Goal: Use online tool/utility: Utilize a website feature to perform a specific function

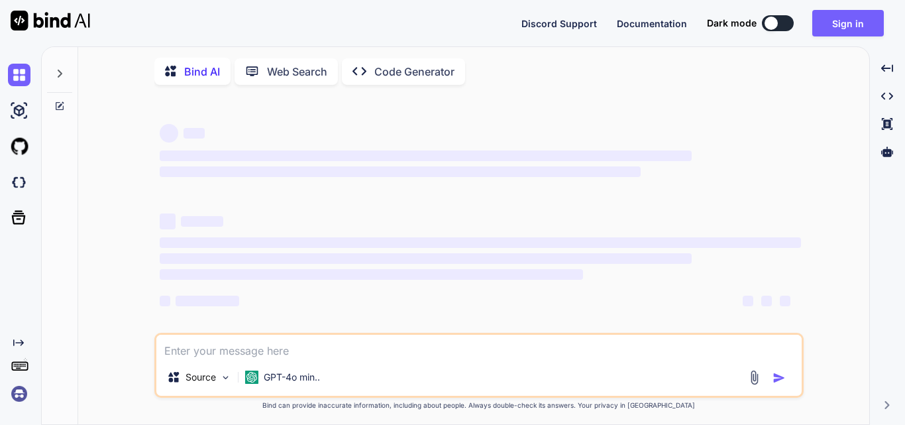
type textarea "x"
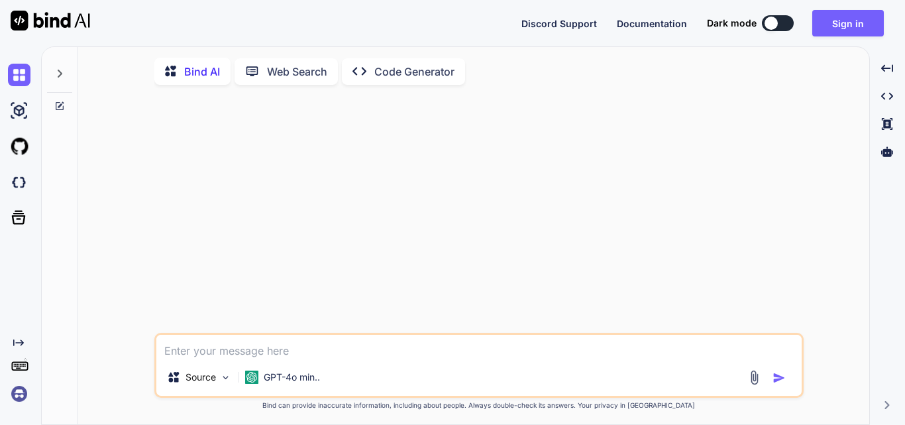
click at [225, 348] on textarea at bounding box center [478, 347] width 645 height 24
click at [223, 353] on textarea at bounding box center [478, 347] width 645 height 24
paste textarea "C:\Users\ashutosha\Desktop\demo app\AwesomeProject>cd android C:\Users\ashutosh…"
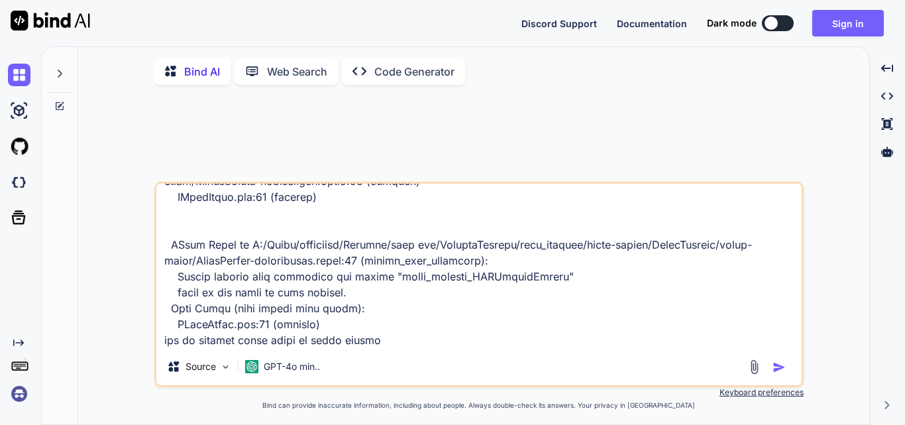
type textarea "C:\Users\ashutosha\Desktop\demo app\AwesomeProject>cd android C:\Users\ashutosh…"
click at [778, 368] on img "button" at bounding box center [778, 366] width 13 height 13
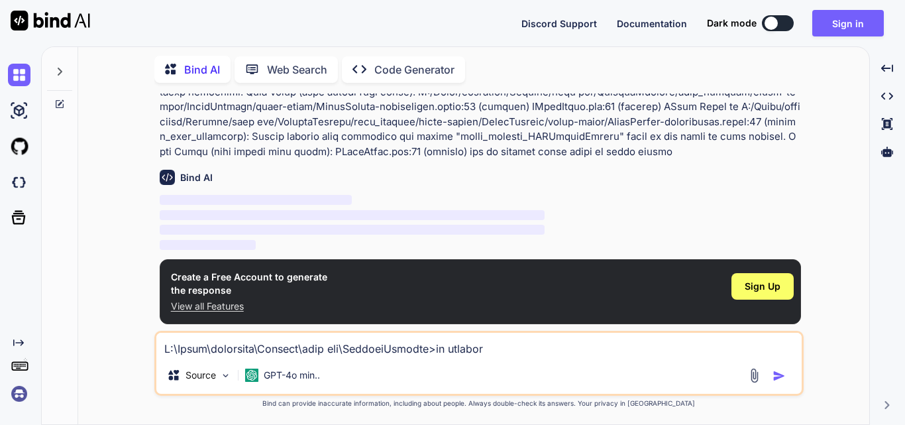
scroll to position [0, 0]
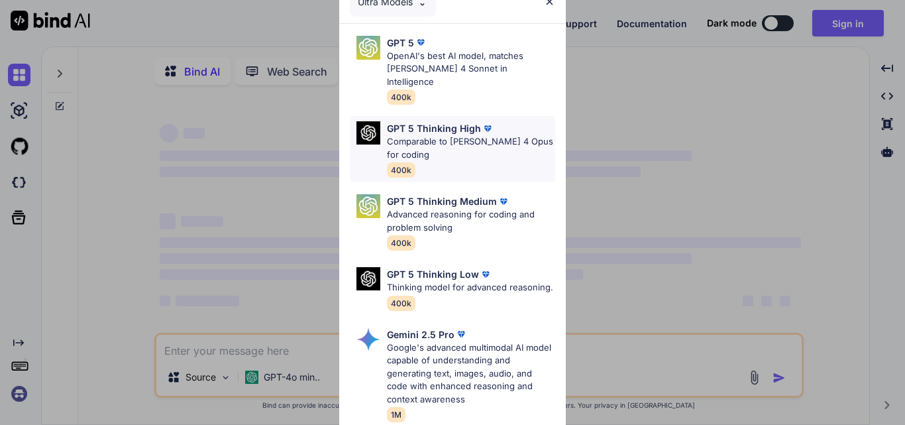
type textarea "x"
click at [440, 70] on p "OpenAI's best AI model, matches [PERSON_NAME] 4 Sonnet in Intelligence" at bounding box center [471, 69] width 168 height 39
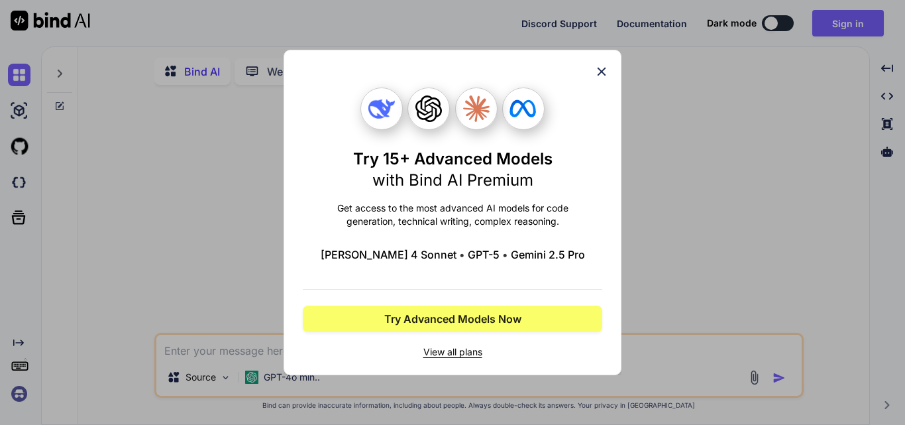
click at [606, 66] on icon at bounding box center [601, 71] width 15 height 15
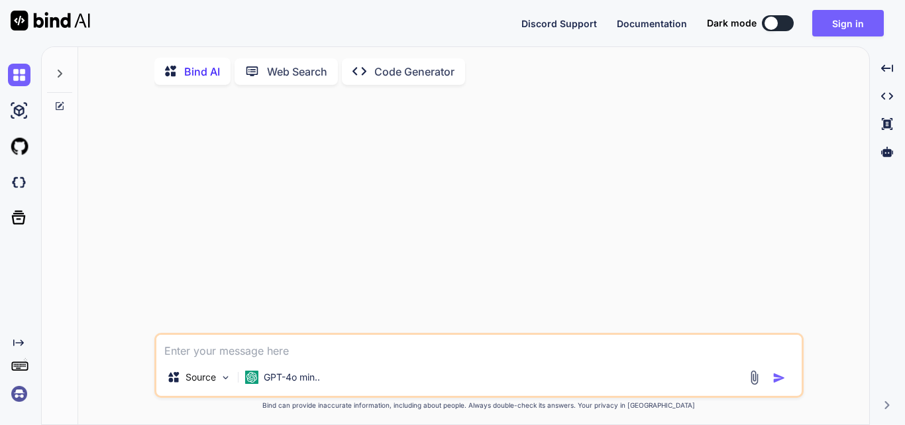
click at [195, 354] on textarea at bounding box center [478, 347] width 645 height 24
paste textarea "C:\Users\ashutosha\Desktop\demo app\AwesomeProject>cd android C:\Users\ashutosh…"
type textarea "C:\Users\ashutosha\Desktop\demo app\AwesomeProject>cd android C:\Users\ashutosh…"
type textarea "x"
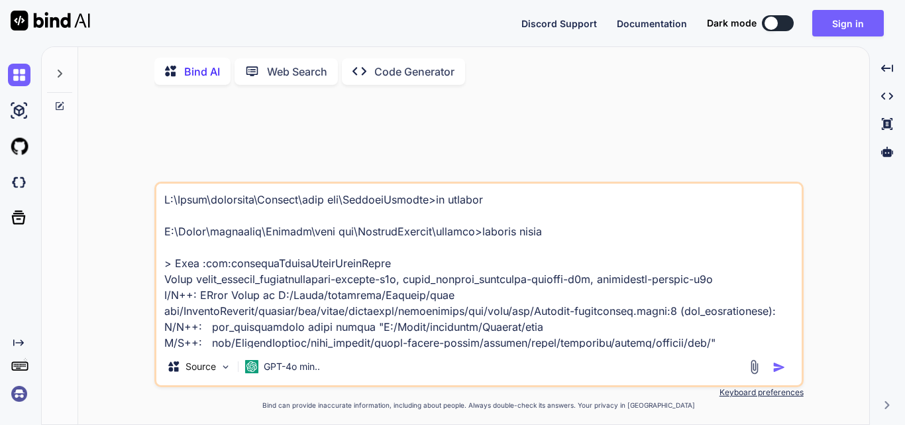
scroll to position [1066, 0]
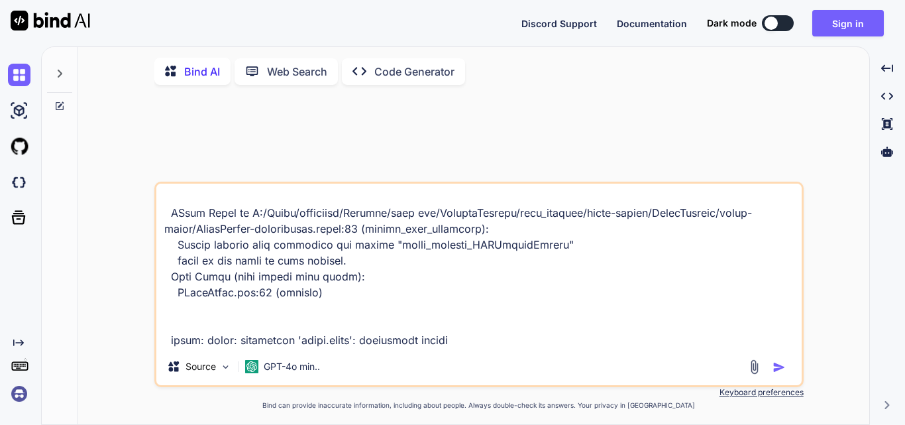
type textarea "C:\Users\ashutosha\Desktop\demo app\AwesomeProject>cd android C:\Users\ashutosh…"
click at [776, 368] on img "button" at bounding box center [778, 366] width 13 height 13
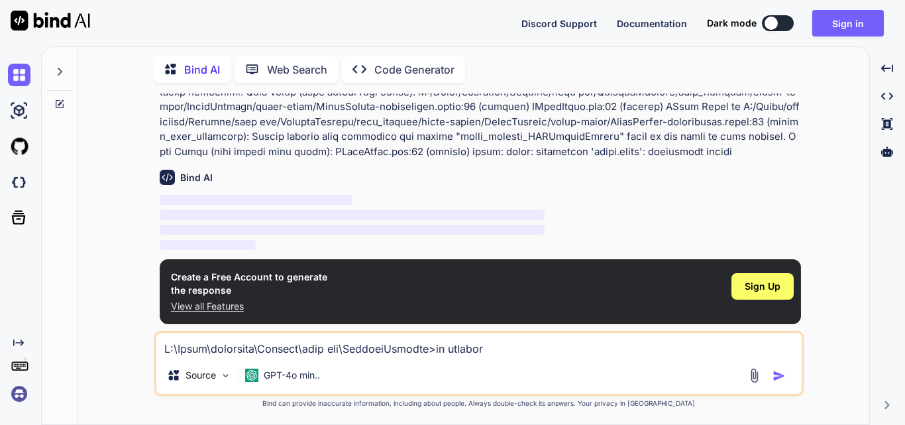
scroll to position [429, 0]
click at [407, 66] on p "Code Generator" at bounding box center [414, 70] width 80 height 16
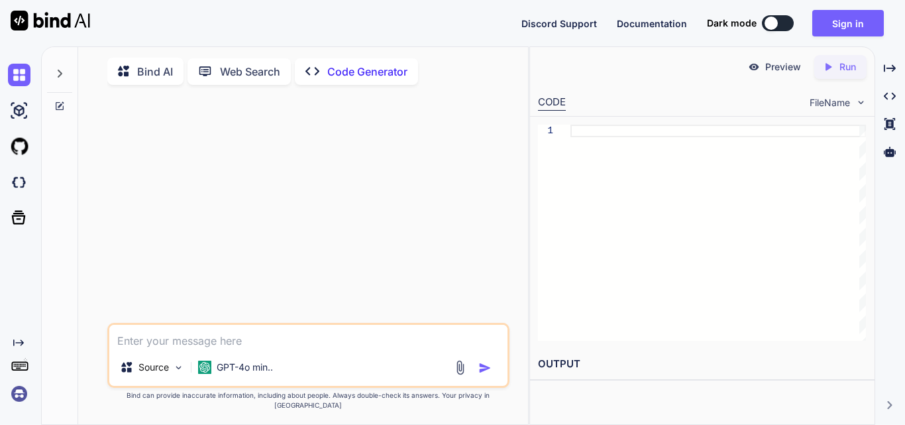
click at [162, 70] on p "Bind AI" at bounding box center [155, 72] width 36 height 16
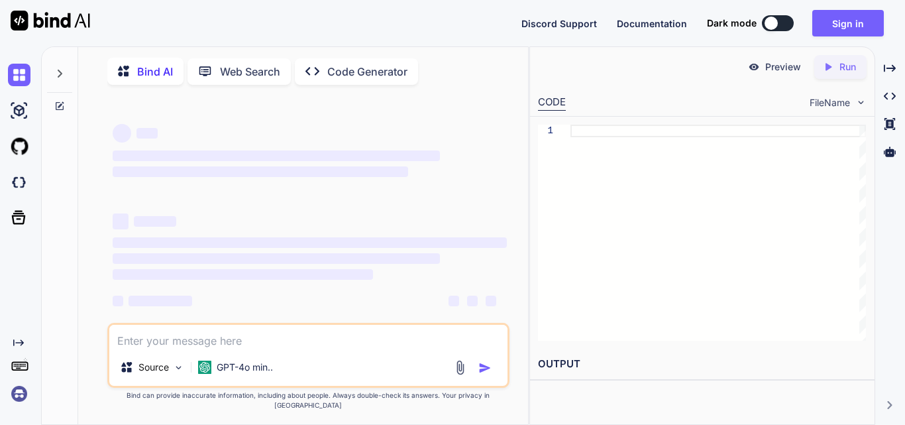
type textarea "x"
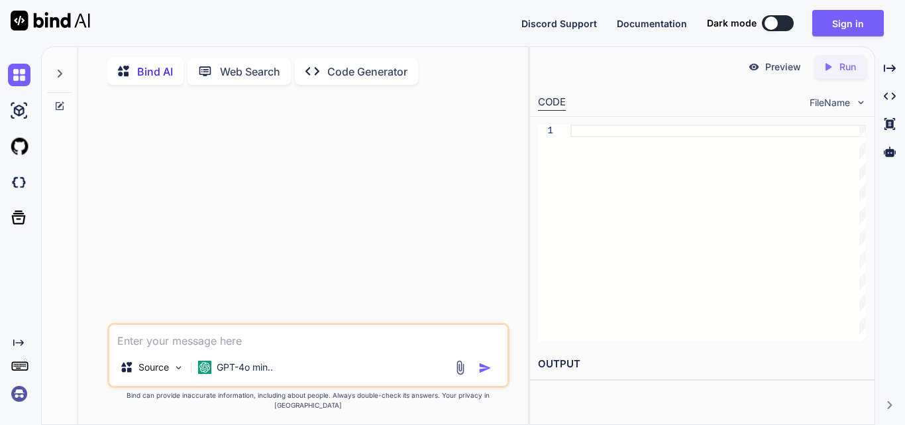
click at [219, 340] on textarea at bounding box center [308, 337] width 398 height 24
